Goal: Transaction & Acquisition: Purchase product/service

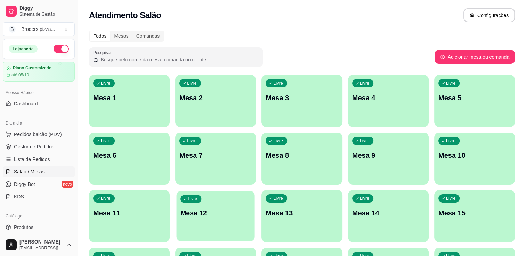
click at [220, 207] on div "Livre Mesa 12" at bounding box center [215, 212] width 78 height 42
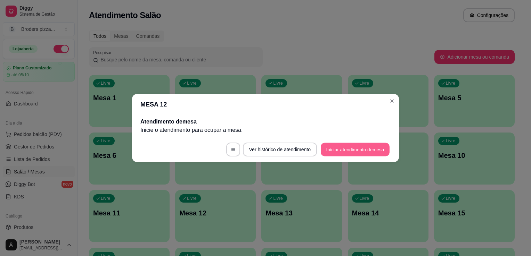
click at [345, 152] on button "Iniciar atendimento de mesa" at bounding box center [355, 150] width 69 height 14
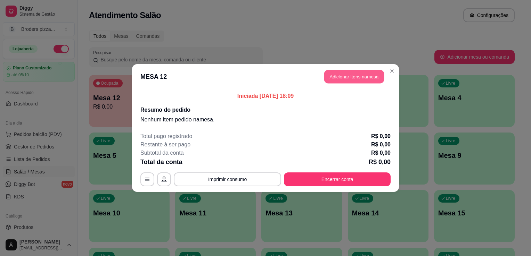
click at [351, 71] on button "Adicionar itens na mesa" at bounding box center [354, 77] width 60 height 14
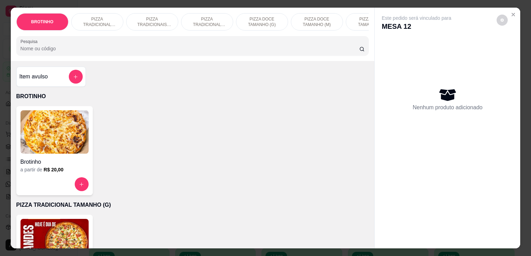
click at [66, 228] on img at bounding box center [54, 240] width 68 height 43
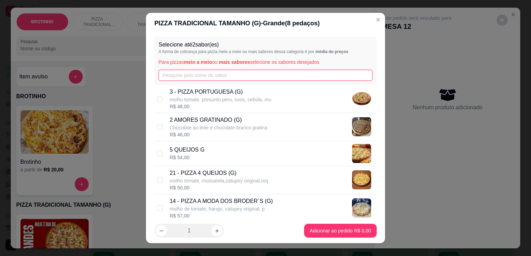
click at [199, 78] on input "text" at bounding box center [265, 75] width 214 height 11
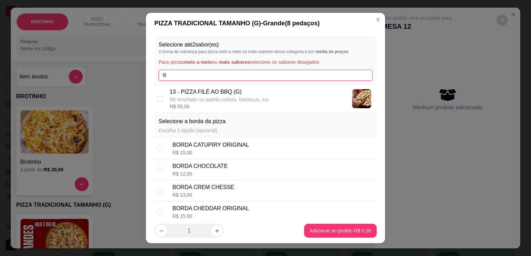
type input "fil"
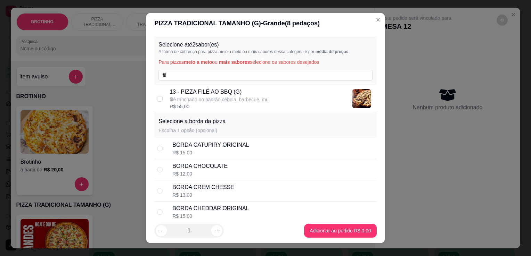
click at [211, 96] on p "filé trinchado no padrão,cebola, barbecue, mu" at bounding box center [218, 99] width 99 height 7
checkbox input "true"
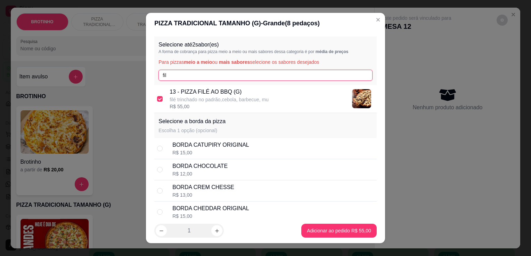
click at [196, 77] on input "fil" at bounding box center [265, 75] width 214 height 11
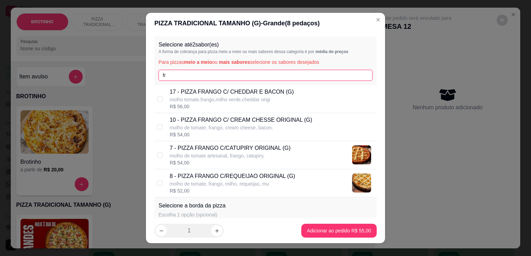
type input "fr"
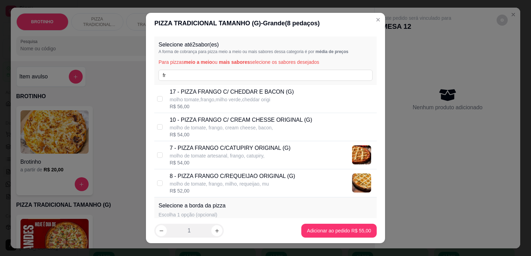
click at [265, 104] on div "R$ 56,00" at bounding box center [231, 106] width 124 height 7
checkbox input "true"
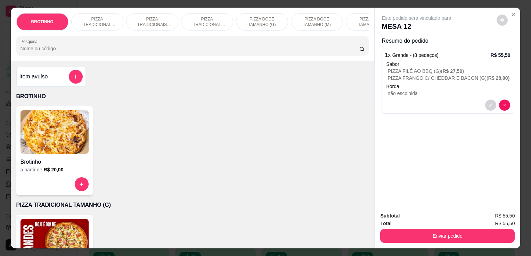
click at [203, 22] on p "PIZZA TRADICIONAL TAMANHO (P)" at bounding box center [207, 21] width 40 height 11
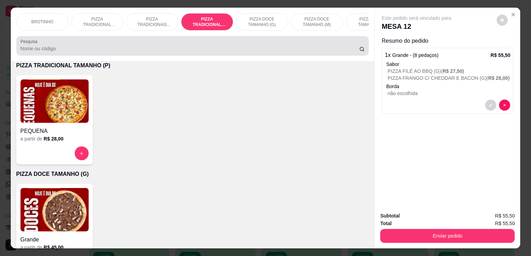
scroll to position [17, 0]
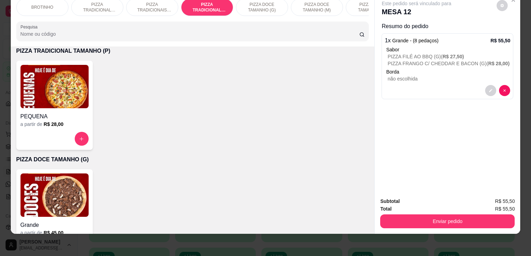
click at [56, 109] on div "PEQUENA" at bounding box center [54, 114] width 68 height 13
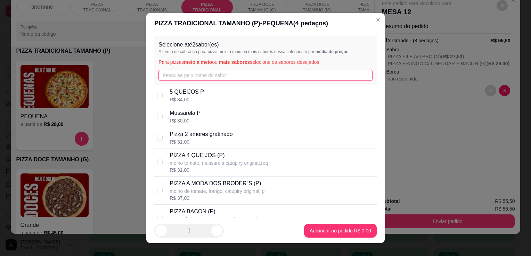
click at [229, 75] on input "text" at bounding box center [265, 75] width 214 height 11
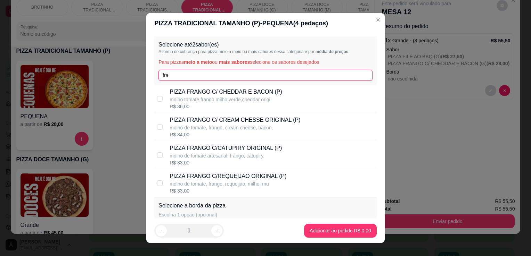
type input "fra"
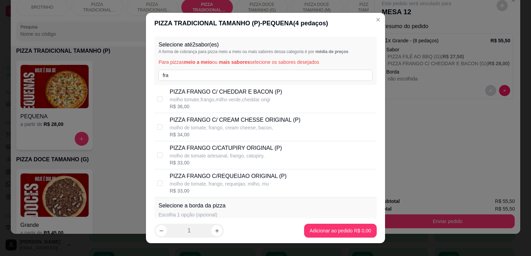
click at [233, 156] on p "molho de tomate artesanal, frango, catupiry," at bounding box center [225, 155] width 112 height 7
checkbox input "true"
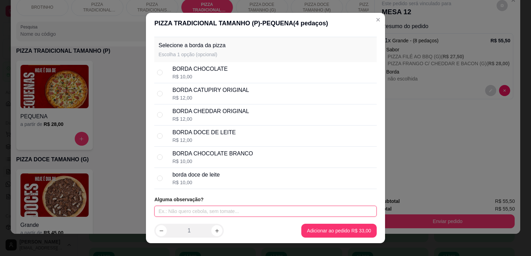
click at [194, 215] on input "text" at bounding box center [265, 211] width 222 height 11
type input "VIAGEM"
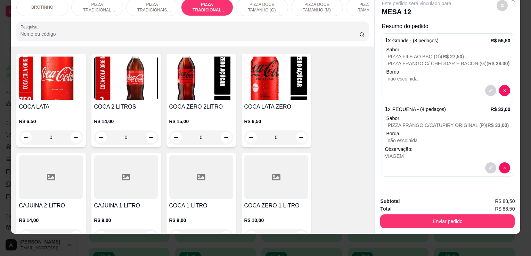
scroll to position [829, 0]
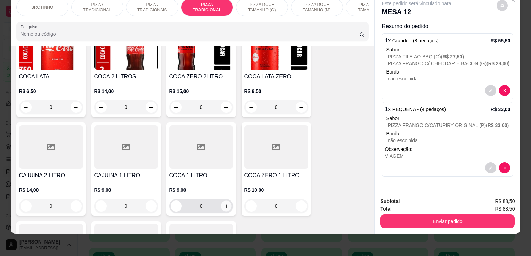
click at [222, 211] on button "increase-product-quantity" at bounding box center [226, 206] width 11 height 11
type input "1"
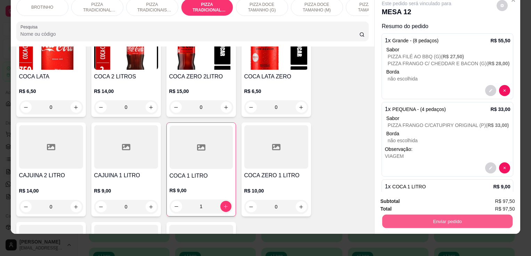
click at [396, 215] on button "Enviar pedido" at bounding box center [447, 222] width 130 height 14
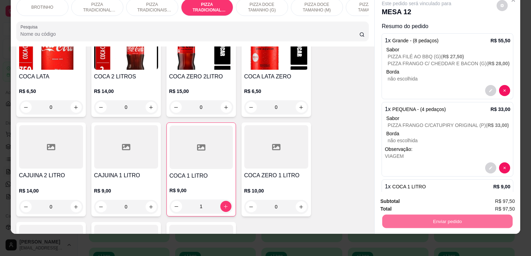
click at [411, 197] on button "Não registrar e enviar pedido" at bounding box center [424, 199] width 70 height 13
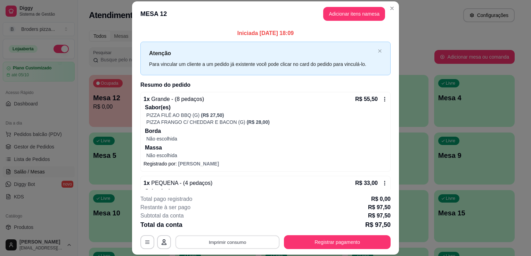
click at [264, 239] on button "Imprimir consumo" at bounding box center [227, 243] width 104 height 14
click at [218, 230] on button "IMPRESSORA" at bounding box center [226, 226] width 49 height 11
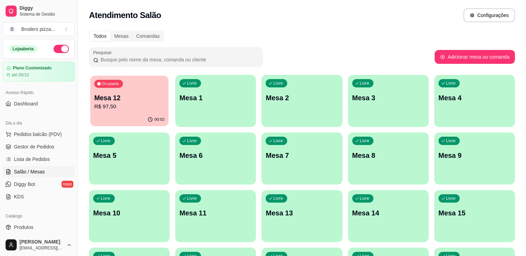
click at [157, 98] on p "Mesa 12" at bounding box center [129, 97] width 70 height 9
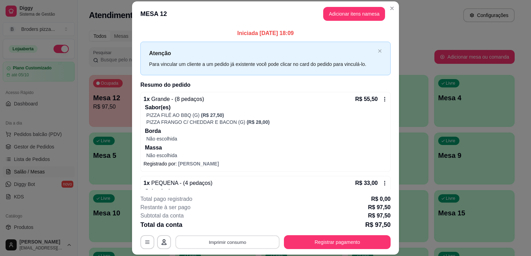
click at [233, 246] on button "Imprimir consumo" at bounding box center [227, 243] width 104 height 14
click at [227, 228] on button "IMPRESSORA" at bounding box center [226, 226] width 49 height 11
